Goal: Check status: Check status

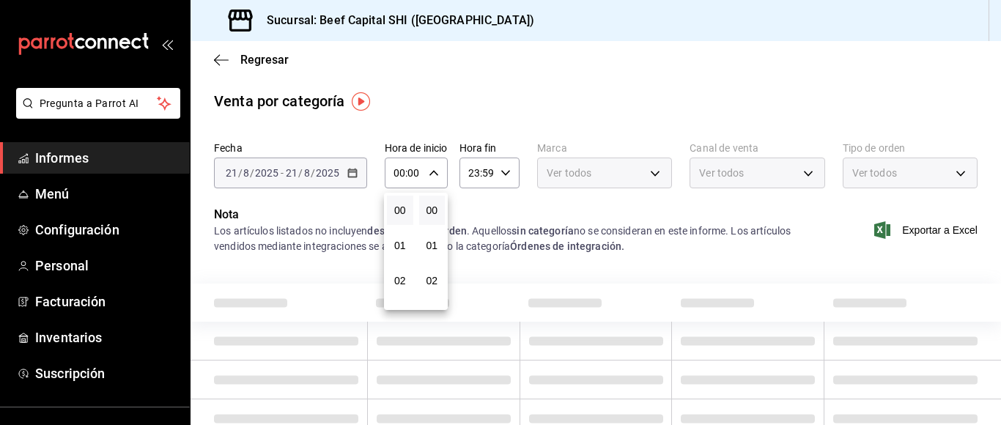
click at [258, 302] on div at bounding box center [500, 212] width 1001 height 425
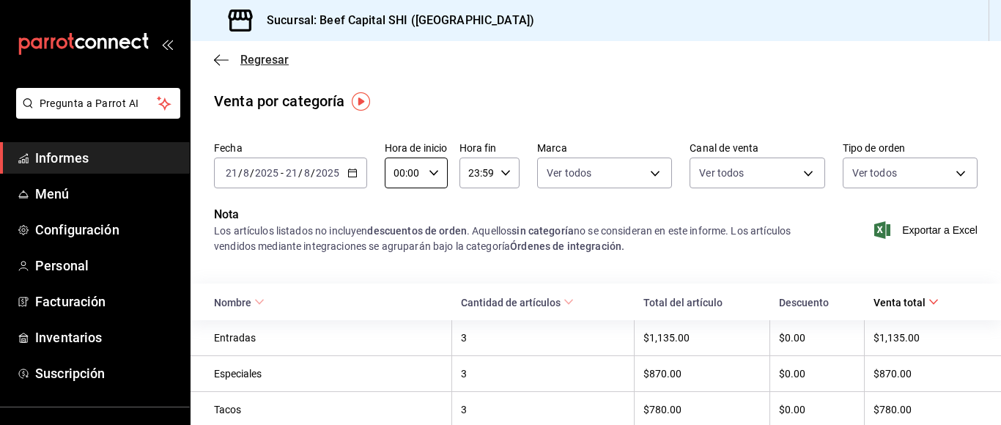
click at [220, 60] on icon "button" at bounding box center [221, 59] width 15 height 1
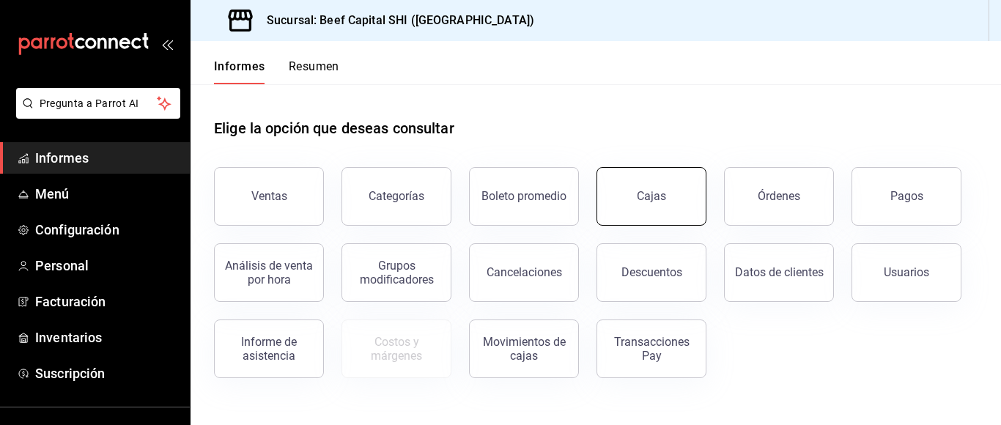
click at [606, 218] on button "Cajas" at bounding box center [652, 196] width 110 height 59
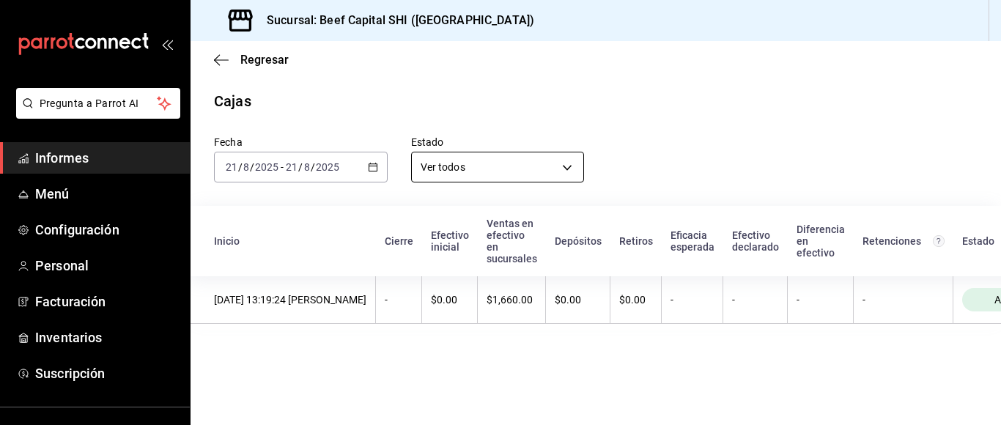
click at [568, 169] on body "Pregunta a Parrot AI Informes Menú Configuración Personal Facturación Inventari…" at bounding box center [500, 212] width 1001 height 425
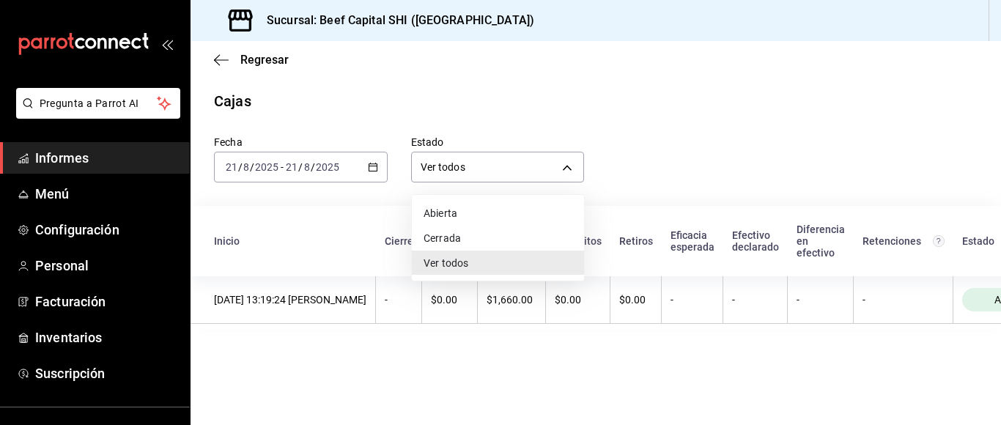
click at [468, 264] on font "Ver todos" at bounding box center [446, 263] width 45 height 12
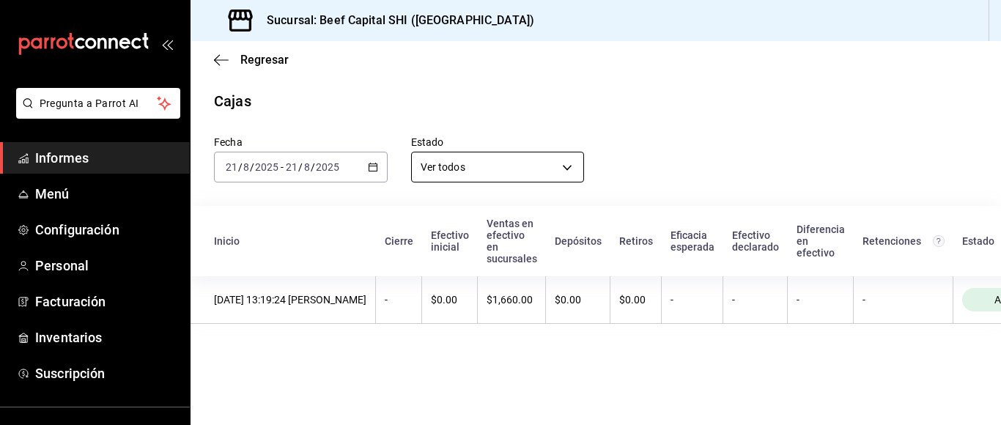
click at [570, 168] on body "Pregunta a Parrot AI Informes Menú Configuración Personal Facturación Inventari…" at bounding box center [500, 212] width 1001 height 425
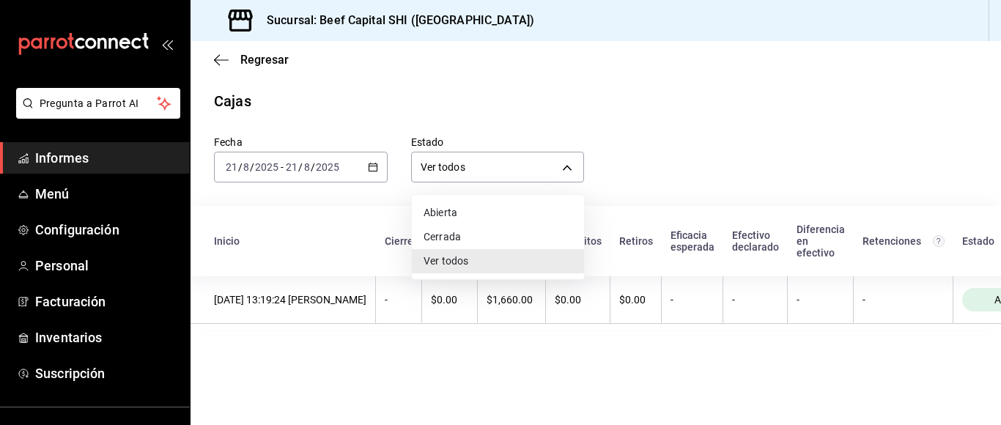
click at [479, 240] on li "Cerrada" at bounding box center [498, 237] width 172 height 24
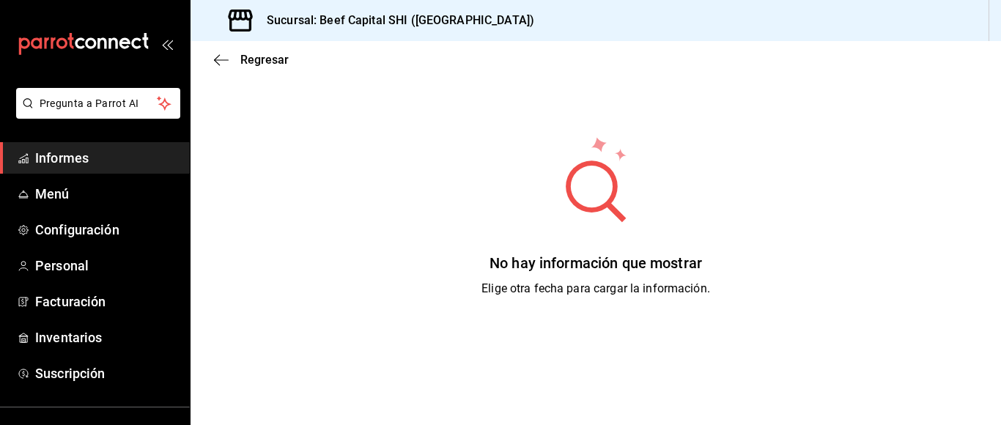
scroll to position [73, 0]
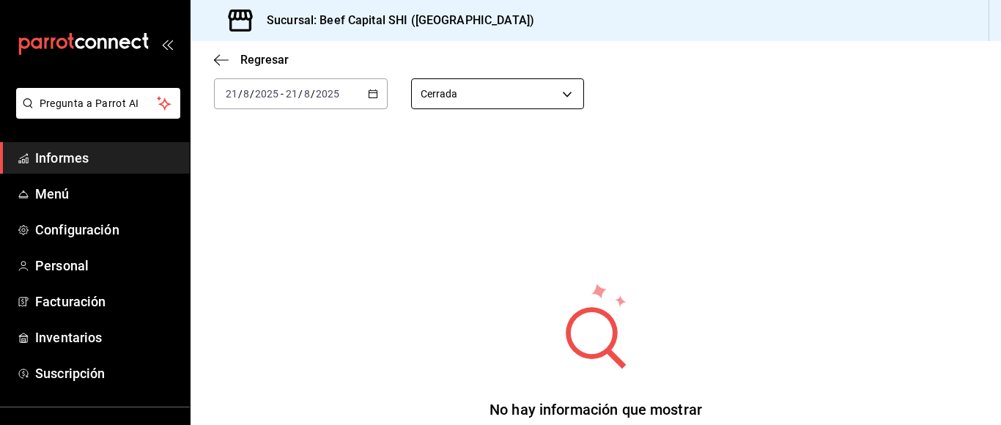
click at [556, 91] on body "Pregunta a Parrot AI Informes Menú Configuración Personal Facturación Inventari…" at bounding box center [500, 212] width 1001 height 425
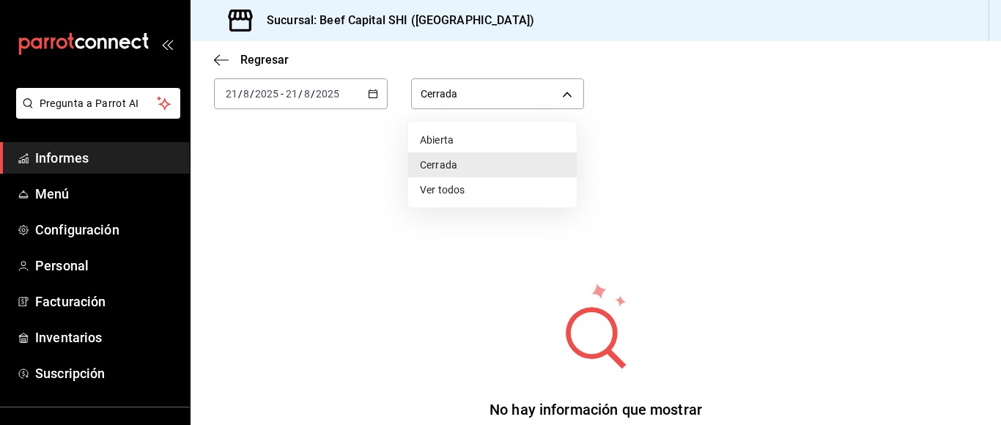
click at [485, 144] on li "Abierta" at bounding box center [492, 140] width 169 height 25
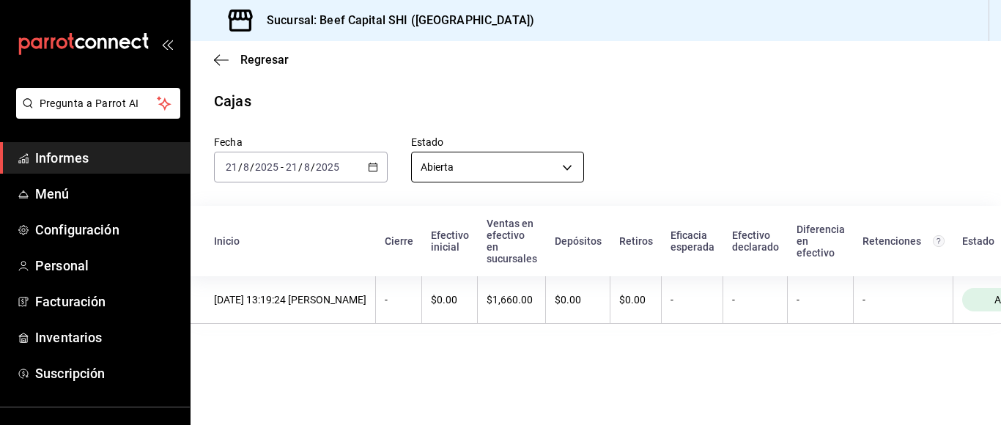
click at [567, 166] on body "Pregunta a Parrot AI Informes Menú Configuración Personal Facturación Inventari…" at bounding box center [500, 212] width 1001 height 425
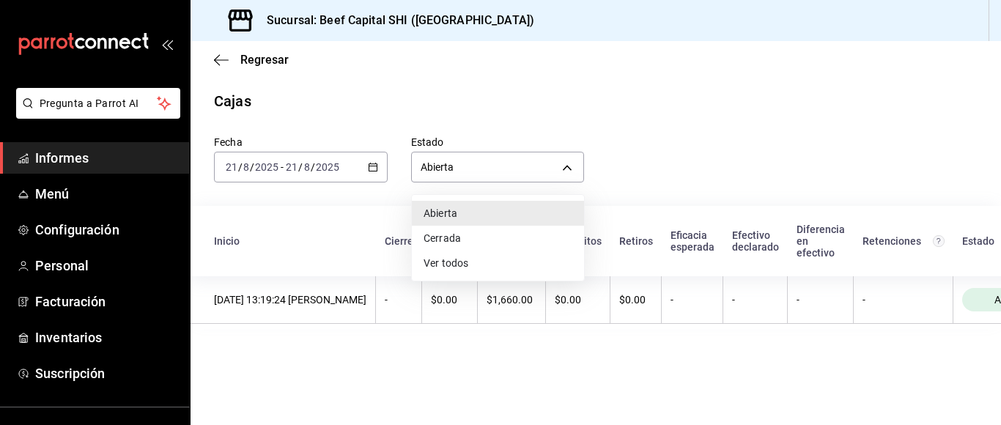
click at [468, 263] on font "Ver todos" at bounding box center [446, 263] width 45 height 12
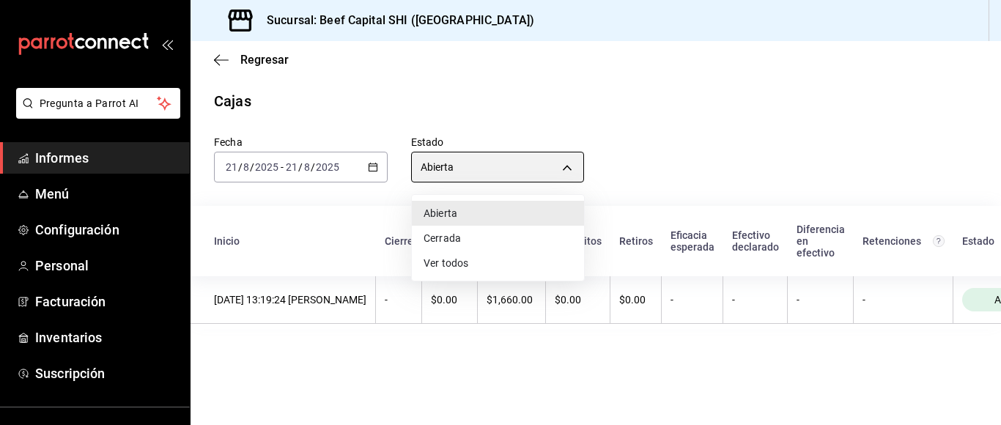
type input "ALL"
